Goal: Obtain resource: Download file/media

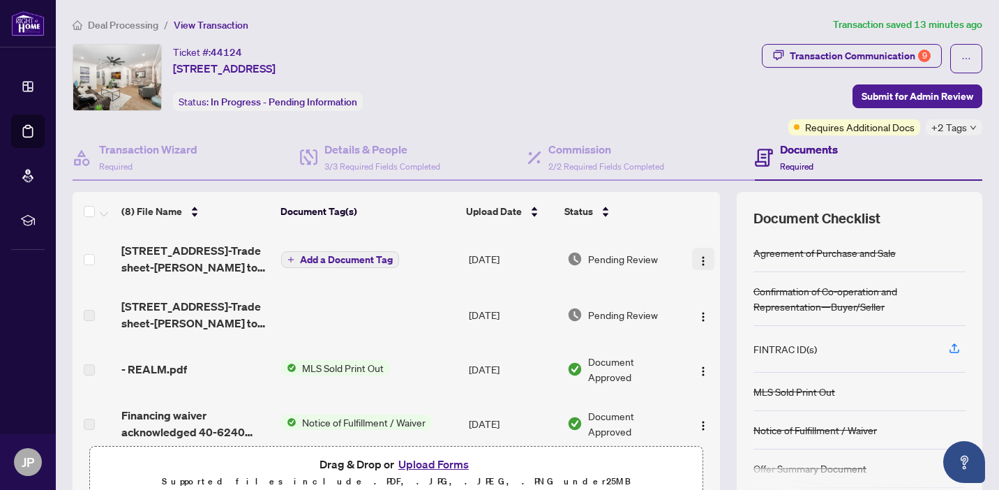
click at [698, 257] on img "button" at bounding box center [702, 260] width 11 height 11
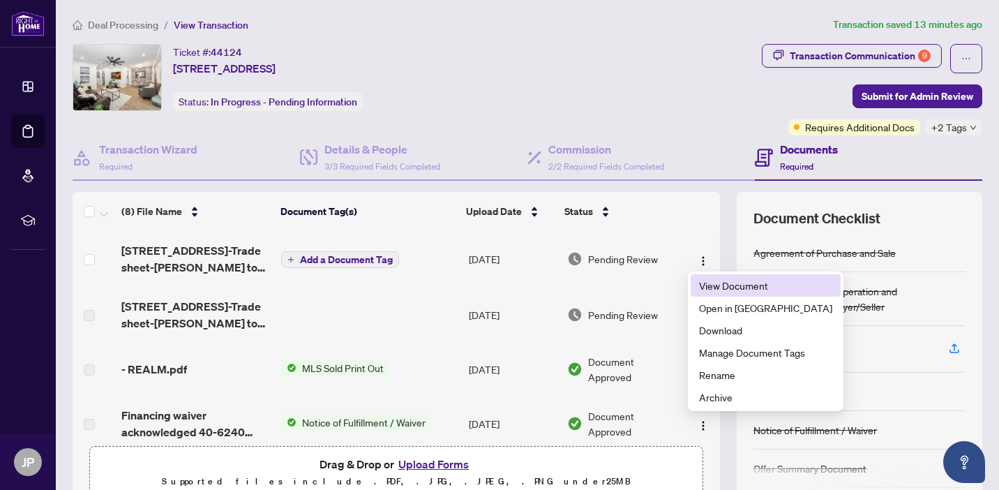
click at [709, 291] on span "View Document" at bounding box center [765, 285] width 133 height 15
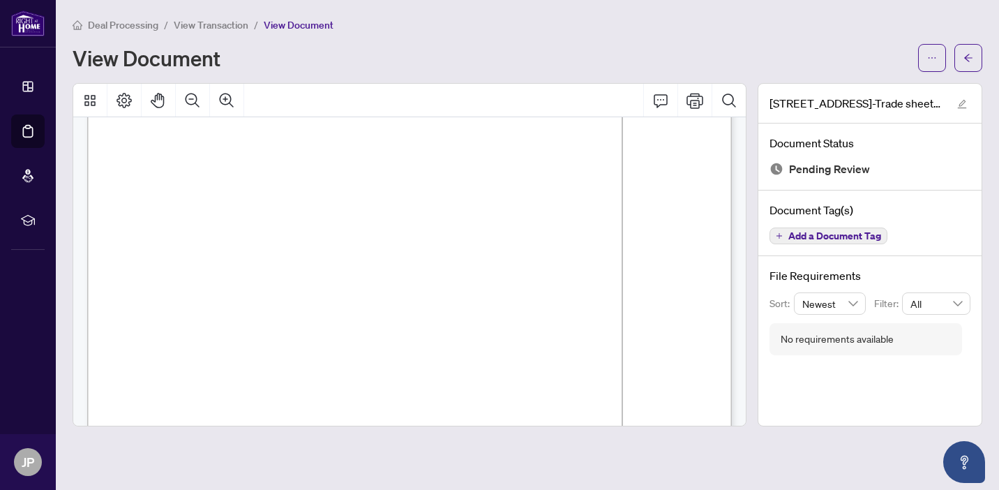
scroll to position [155, 0]
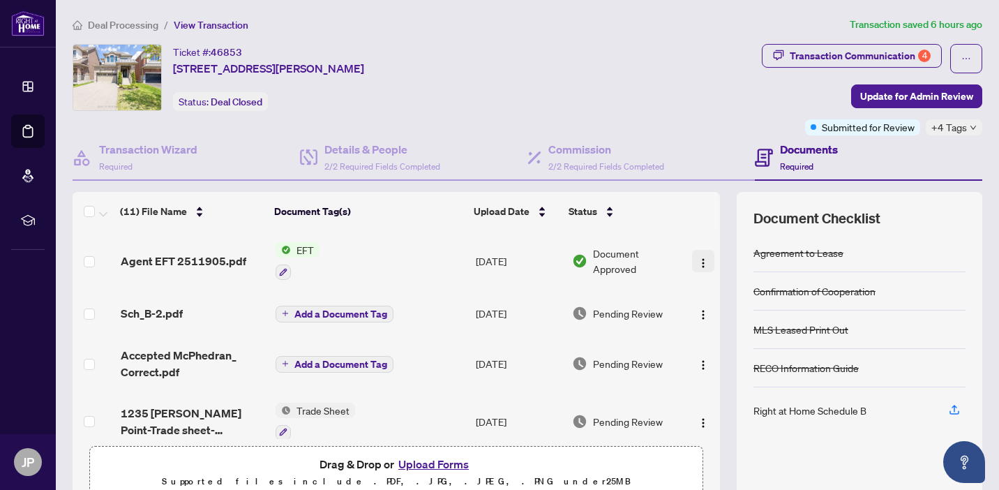
click at [697, 257] on img "button" at bounding box center [702, 262] width 11 height 11
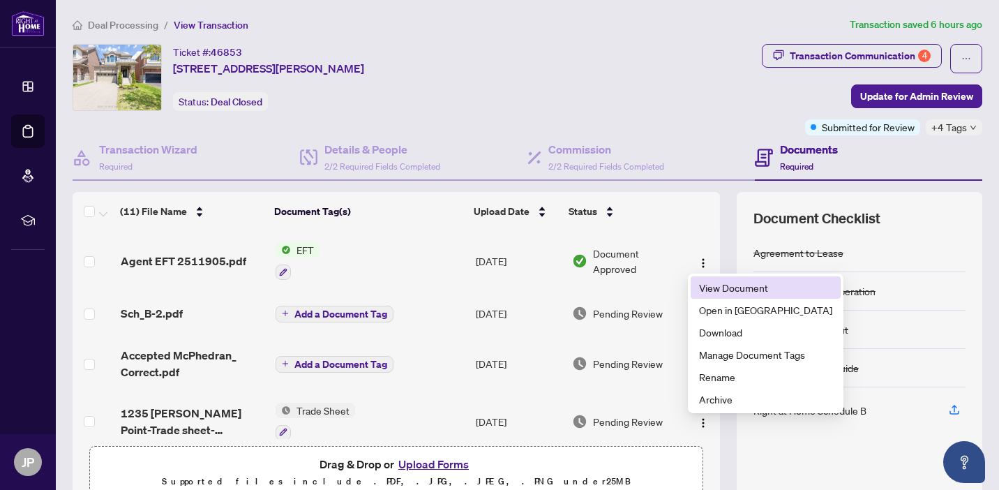
click at [720, 289] on span "View Document" at bounding box center [765, 287] width 133 height 15
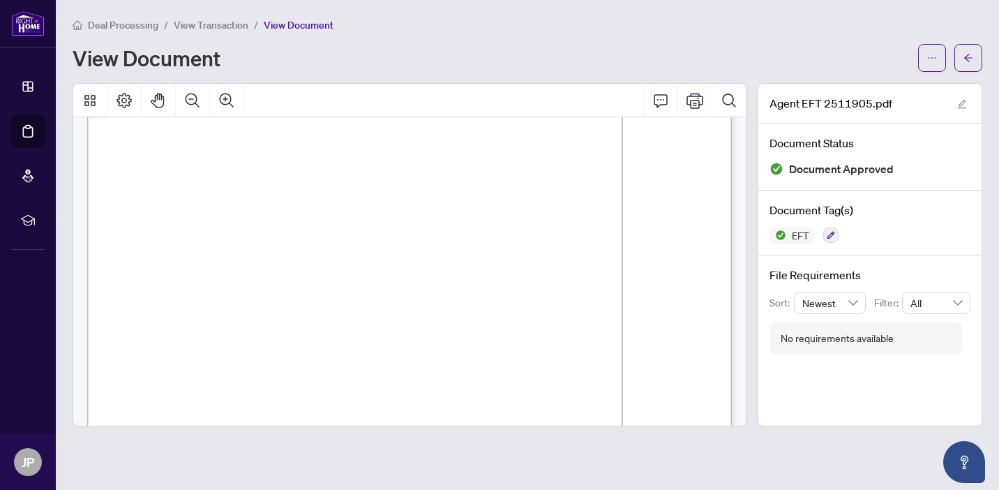
scroll to position [34, 0]
